Goal: Book appointment/travel/reservation

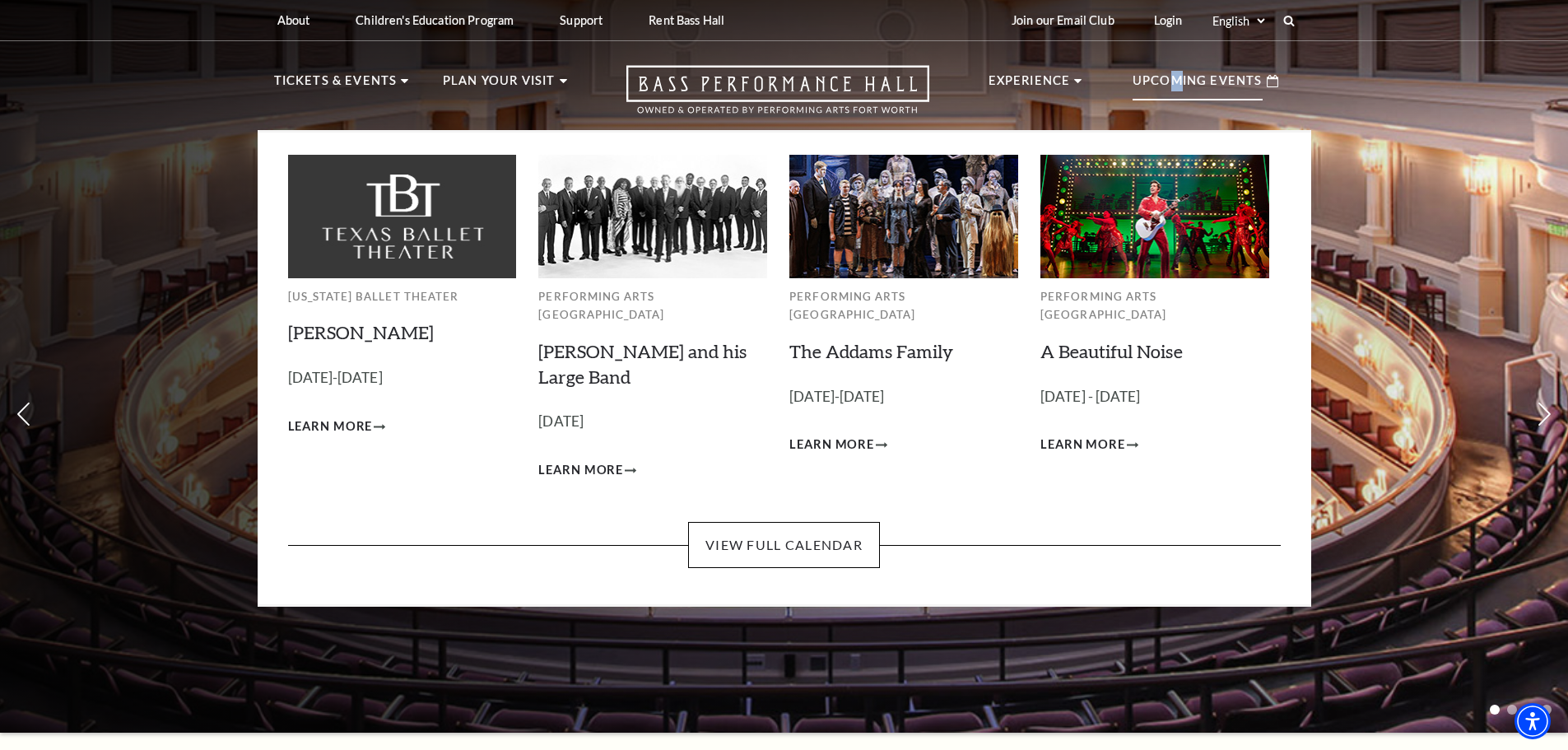
click at [1178, 91] on p "Upcoming Events" at bounding box center [1198, 86] width 130 height 30
click at [782, 540] on link "View Full Calendar" at bounding box center [783, 544] width 192 height 46
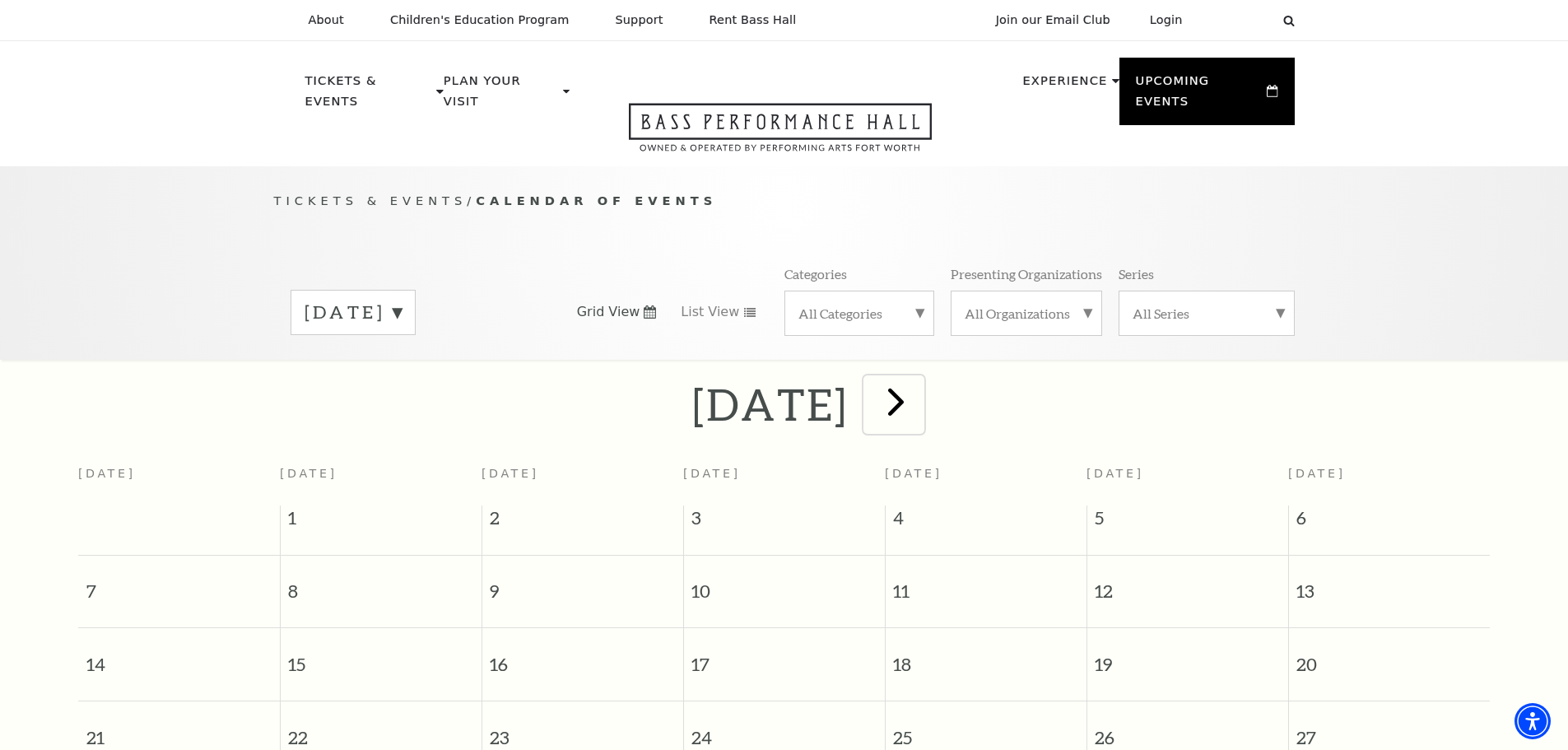
click at [919, 387] on span "next" at bounding box center [895, 401] width 47 height 47
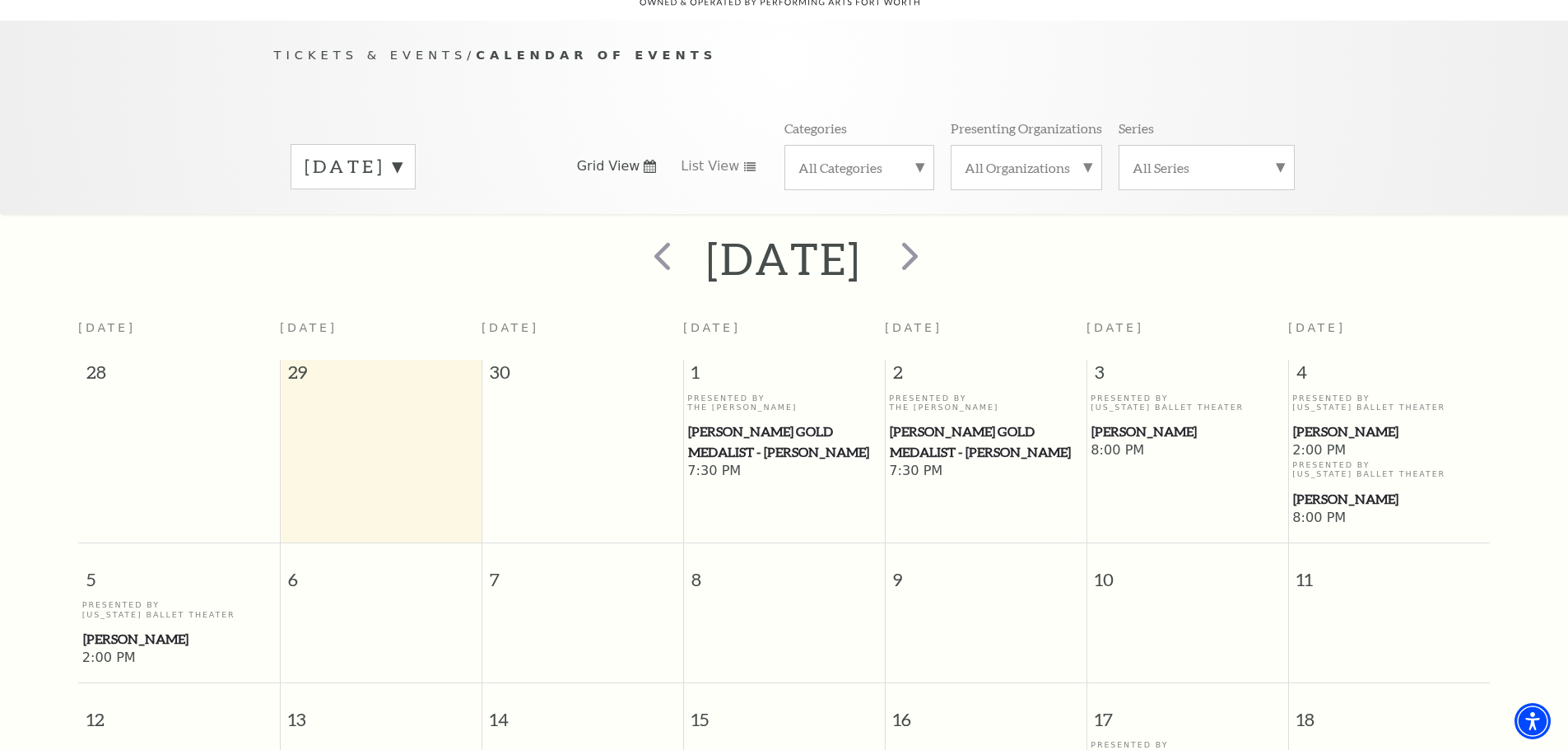
scroll to position [640, 0]
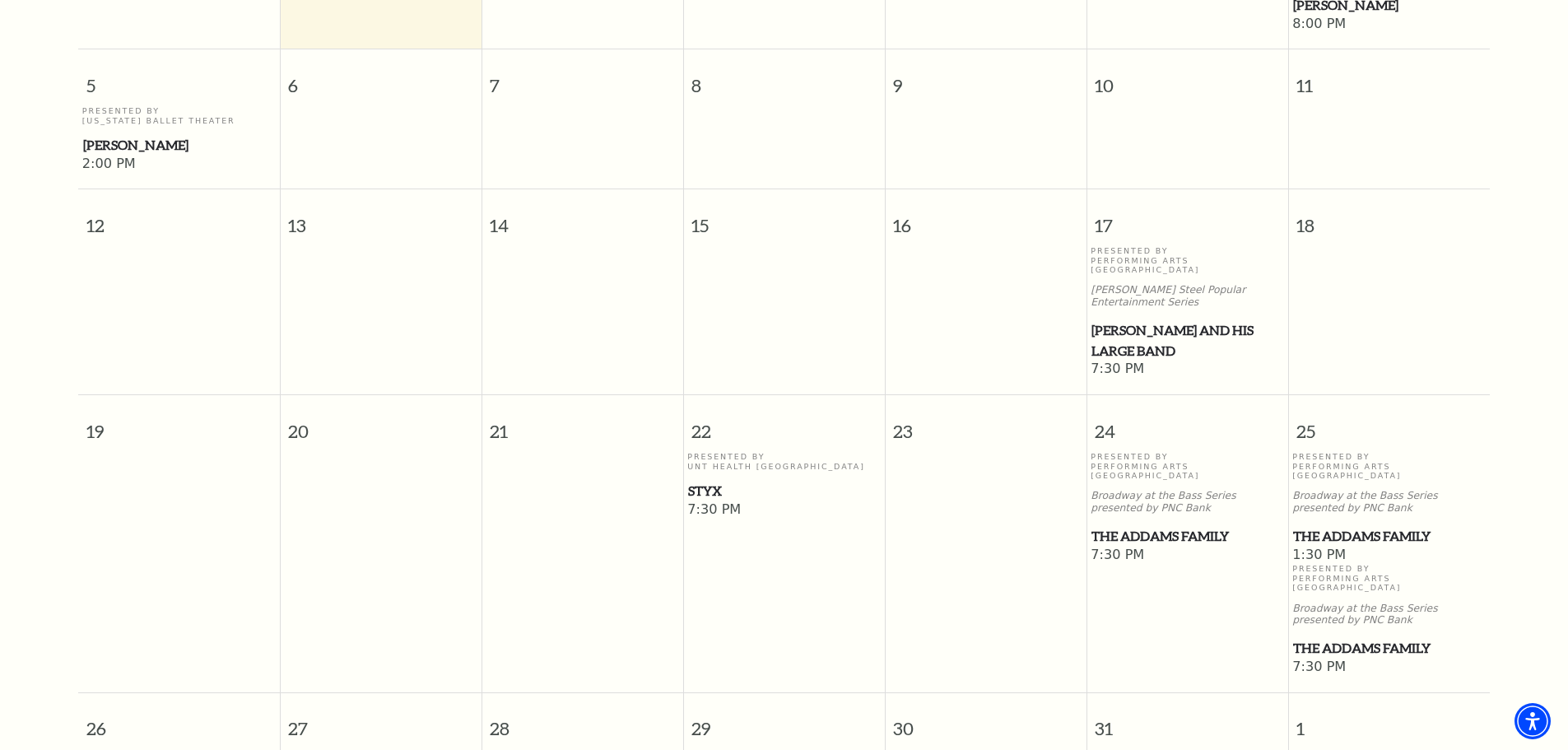
drag, startPoint x: 1101, startPoint y: 307, endPoint x: 1113, endPoint y: 277, distance: 32.3
click at [1113, 277] on div "Presented By Performing Arts [GEOGRAPHIC_DATA] [PERSON_NAME] Steel Popular Ente…" at bounding box center [1187, 303] width 194 height 115
click at [1134, 360] on span "7:30 PM" at bounding box center [1187, 370] width 194 height 18
click at [1110, 320] on span "[PERSON_NAME] and his Large Band" at bounding box center [1187, 340] width 192 height 41
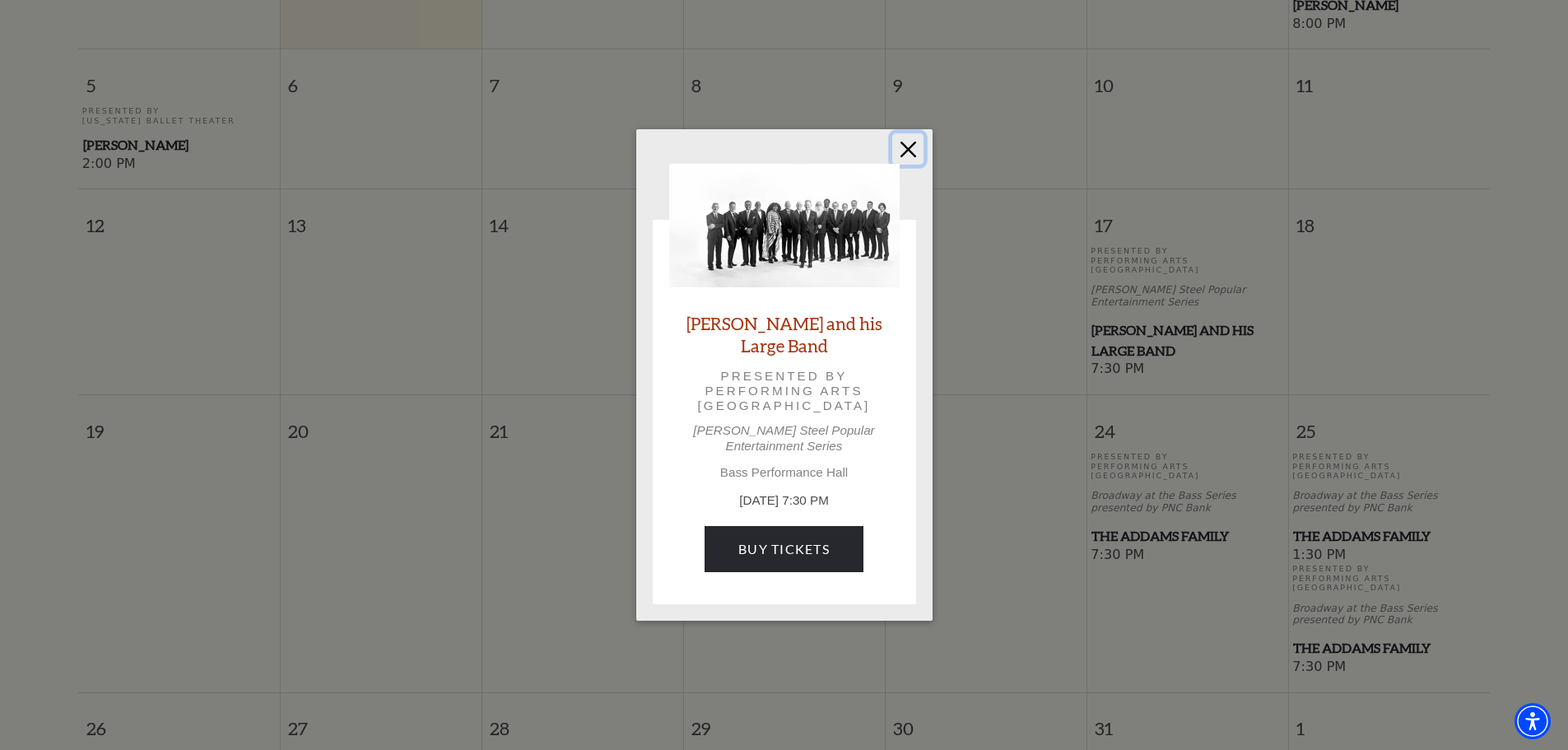
click at [907, 152] on button "Close" at bounding box center [908, 150] width 32 height 32
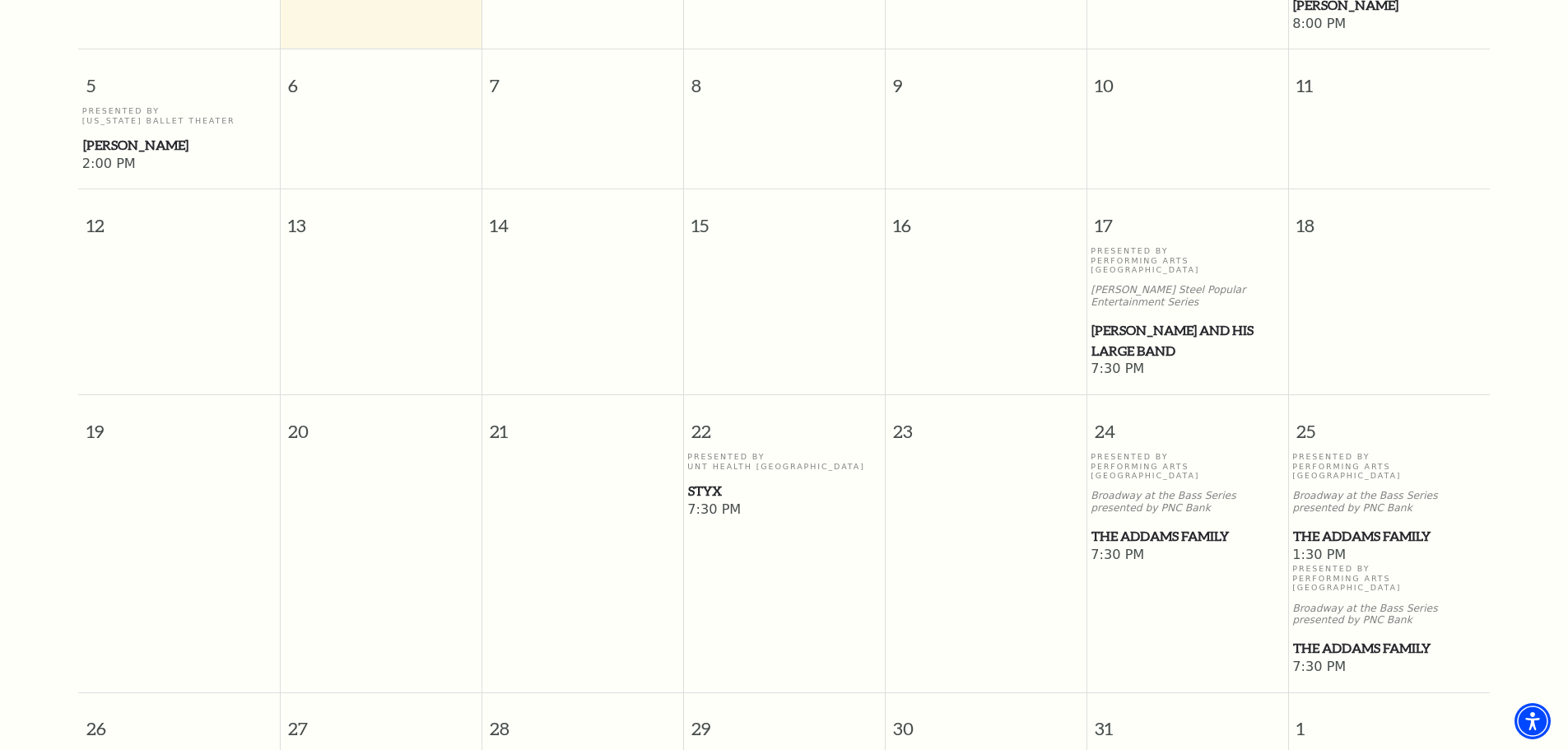
click at [701, 481] on span "Styx" at bounding box center [783, 491] width 192 height 21
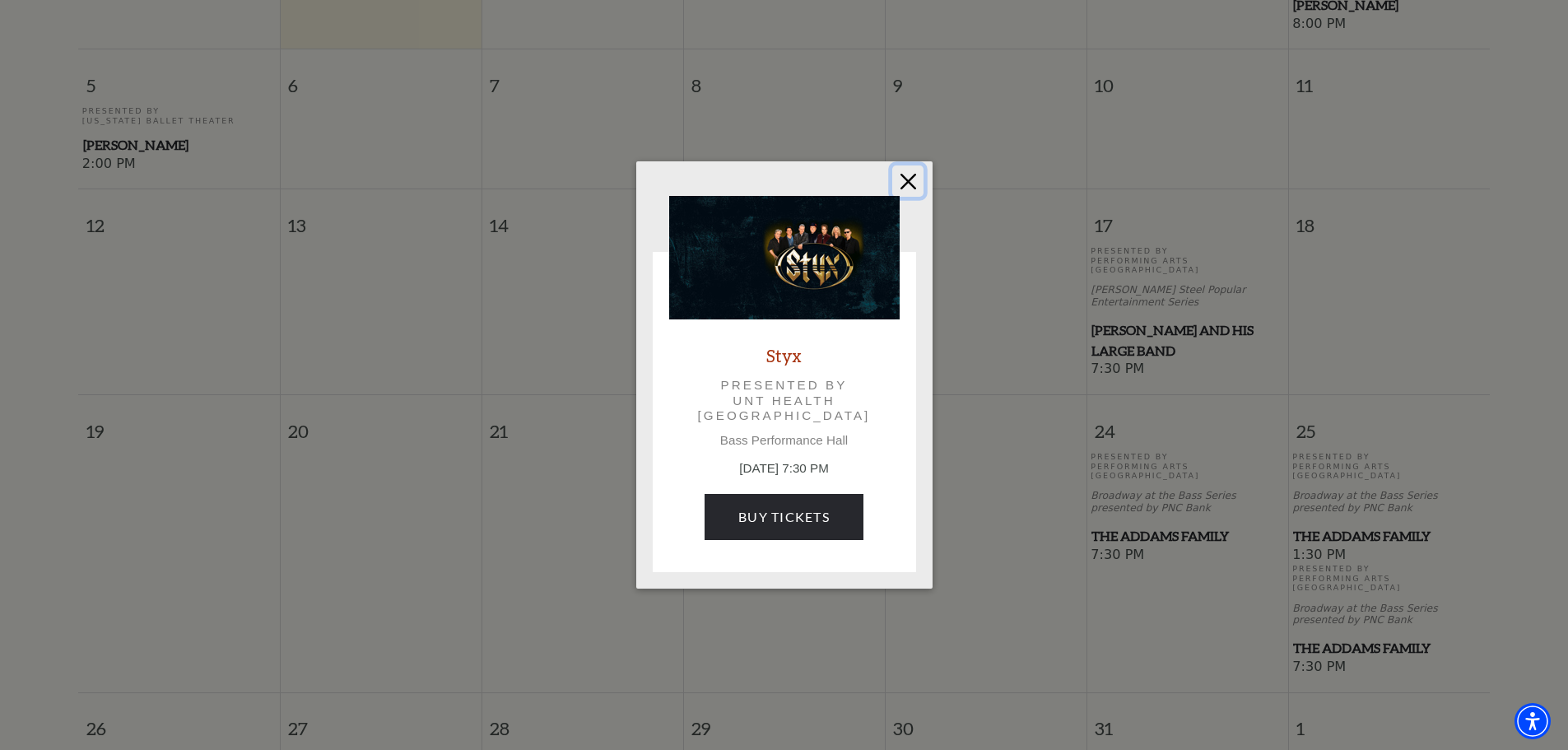
click at [903, 182] on button "Close" at bounding box center [908, 181] width 32 height 32
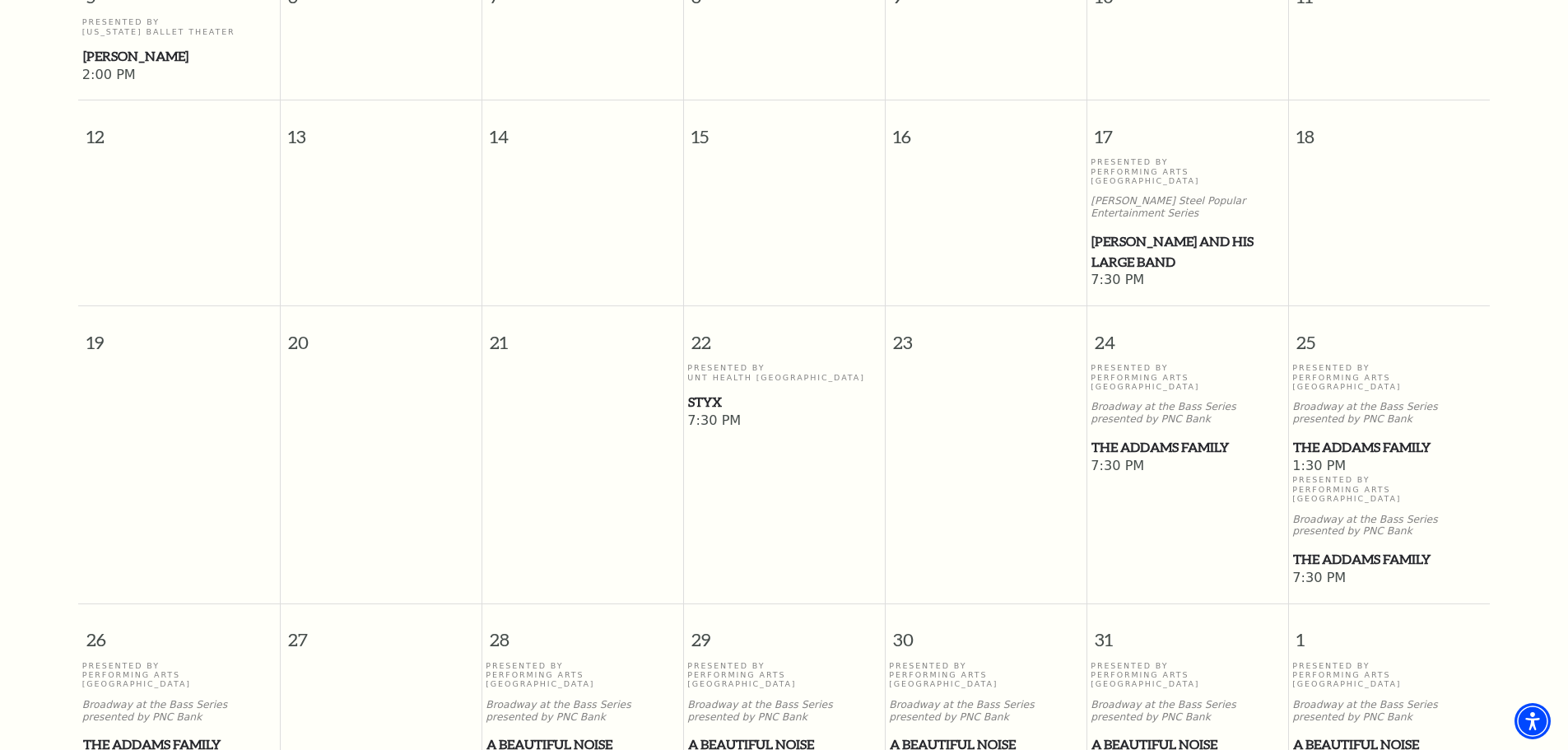
scroll to position [886, 0]
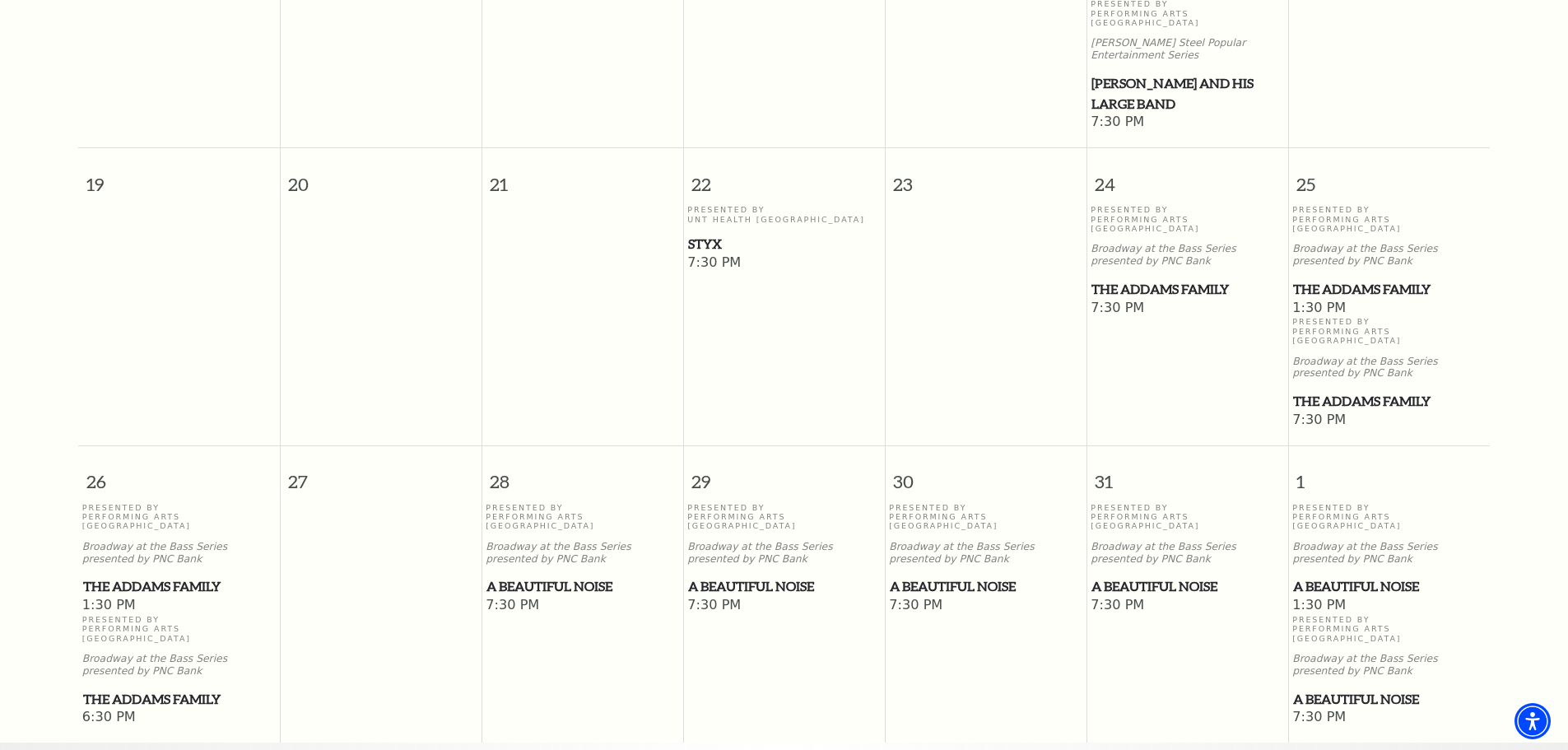
click at [590, 576] on span "A Beautiful Noise" at bounding box center [582, 586] width 192 height 21
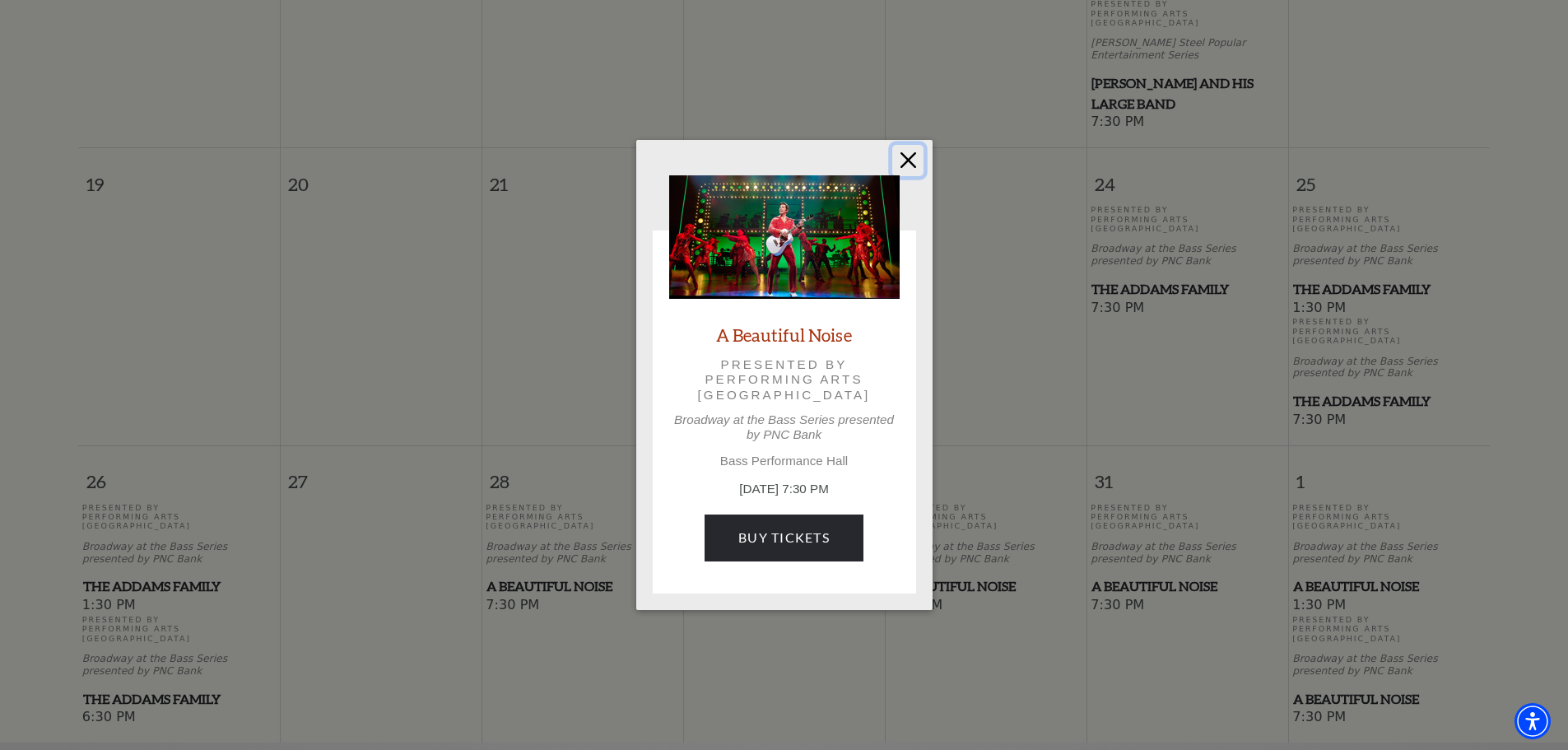
click at [906, 163] on button "Close" at bounding box center [908, 160] width 32 height 32
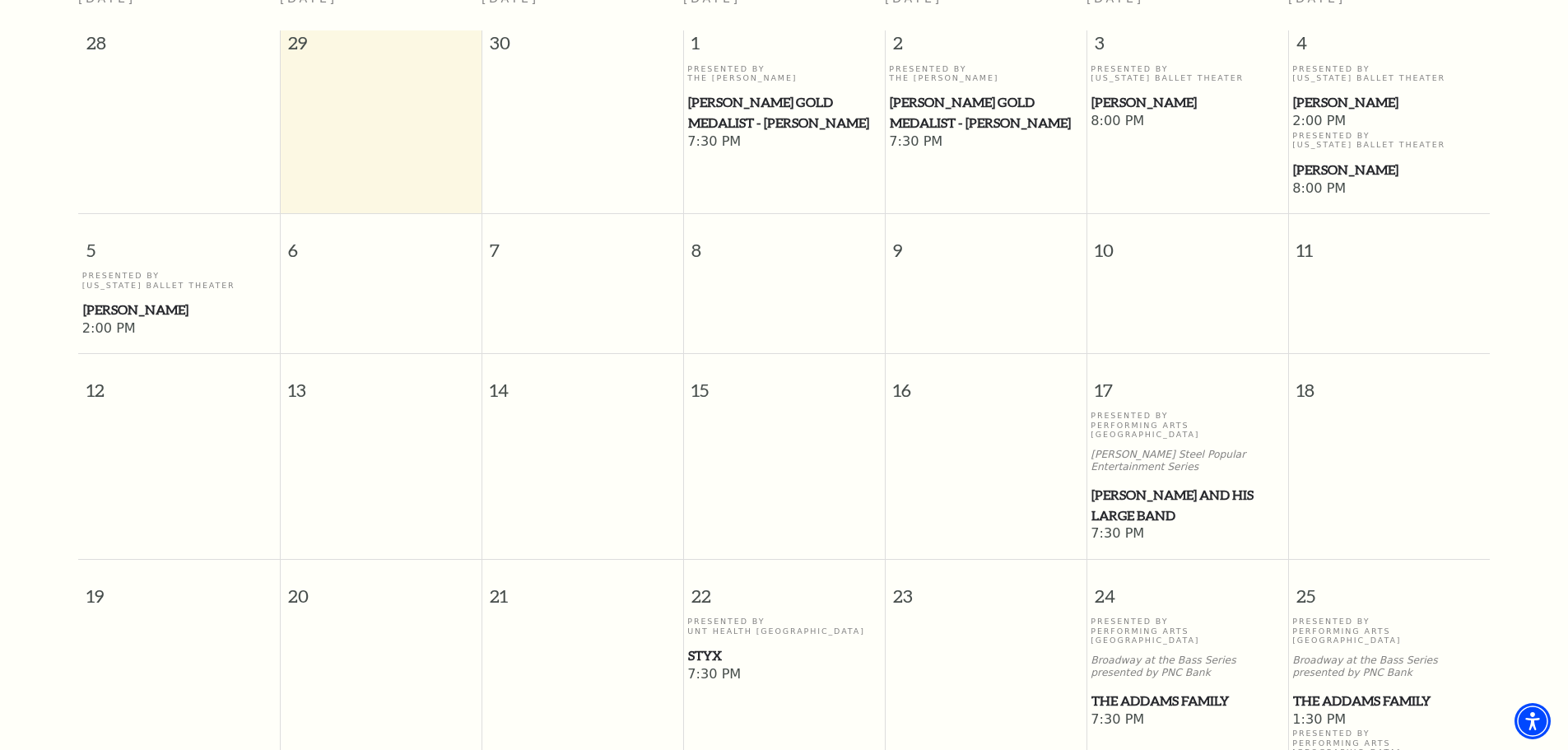
scroll to position [145, 0]
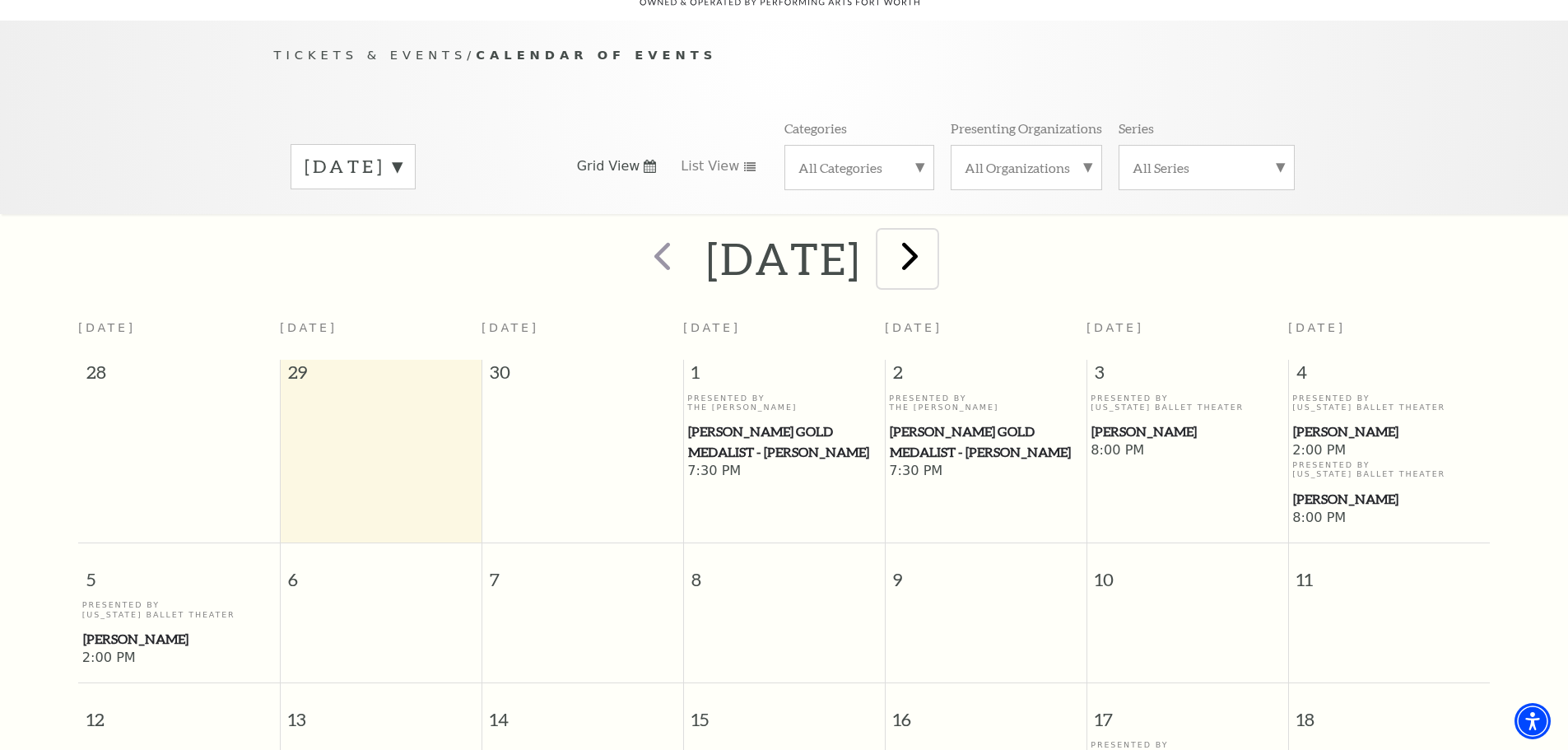
click at [933, 233] on span "next" at bounding box center [909, 255] width 47 height 47
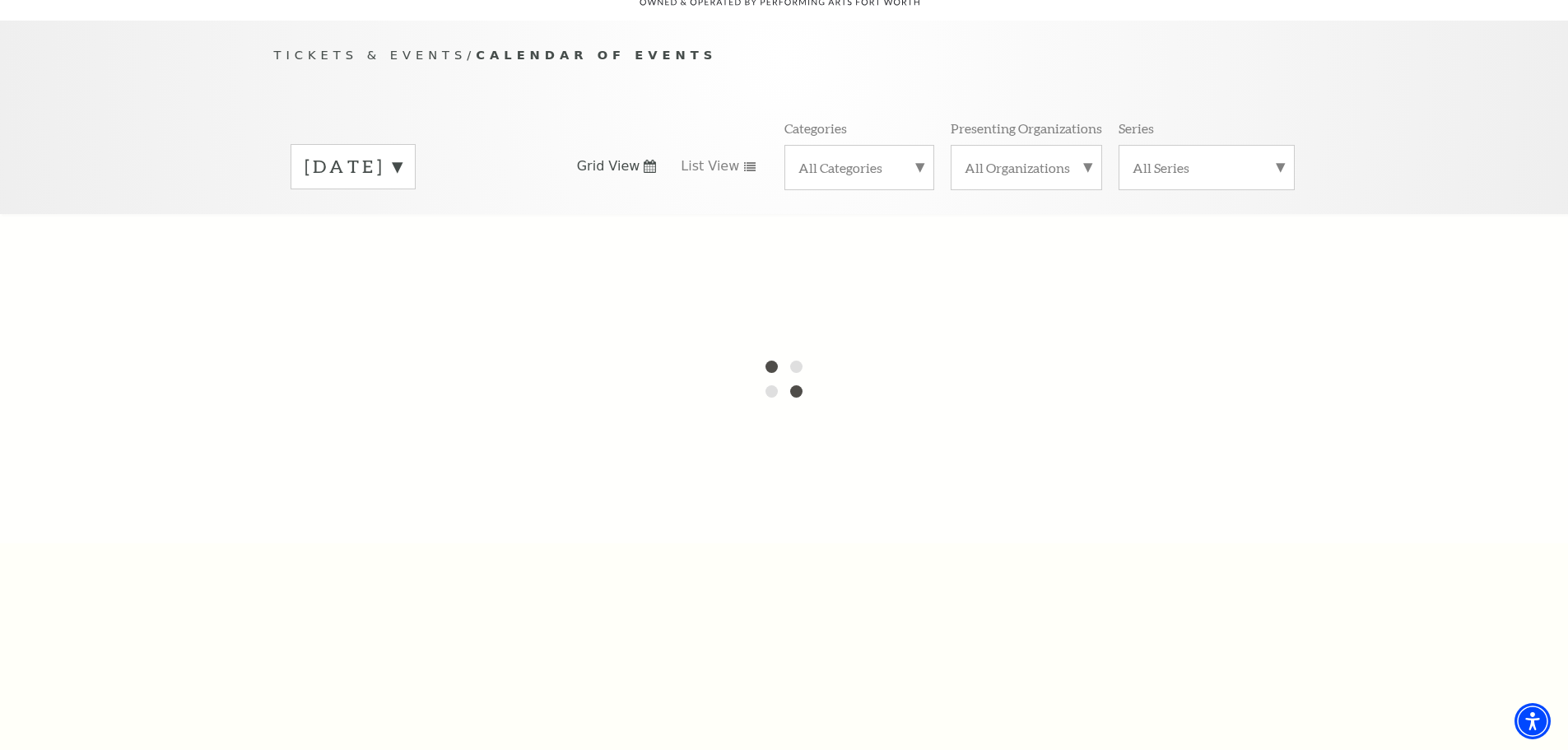
click at [402, 154] on label "[DATE]" at bounding box center [353, 166] width 97 height 26
click at [439, 215] on div at bounding box center [784, 379] width 1568 height 329
click at [382, 539] on label "[DATE]" at bounding box center [353, 553] width 97 height 36
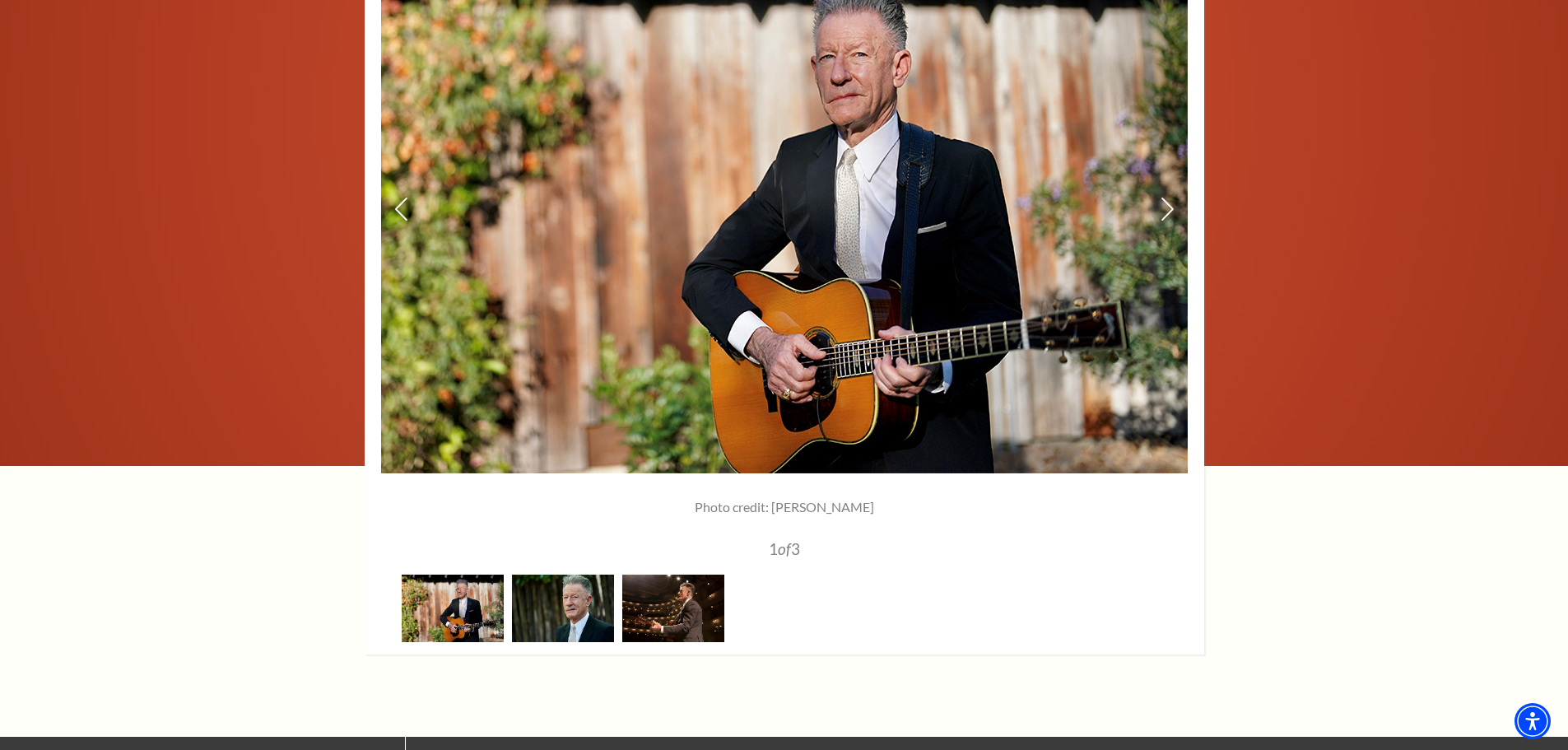
scroll to position [2305, 0]
